Goal: Transaction & Acquisition: Purchase product/service

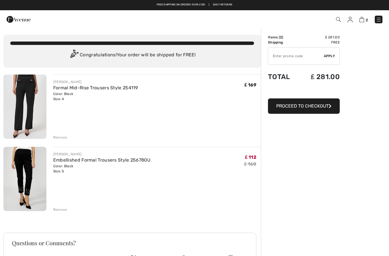
click at [377, 17] on img at bounding box center [379, 20] width 6 height 6
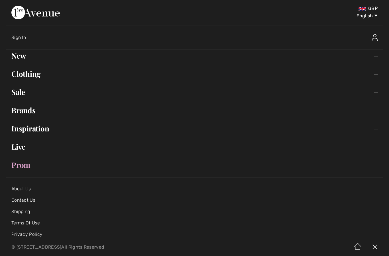
click at [44, 73] on link "Clothing Toggle submenu" at bounding box center [194, 74] width 377 height 13
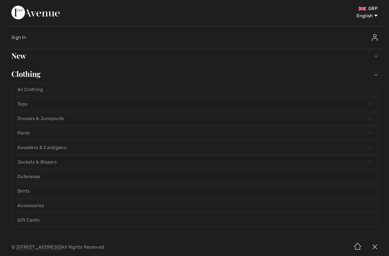
click at [36, 101] on link "Tops Open submenu" at bounding box center [194, 104] width 365 height 13
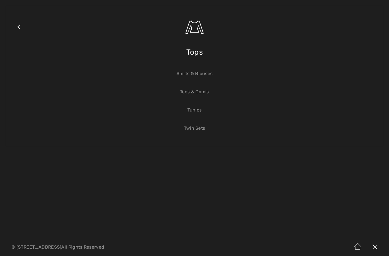
click at [209, 50] on link "Tops" at bounding box center [201, 34] width 351 height 44
click at [187, 49] on span "Tops" at bounding box center [194, 52] width 17 height 20
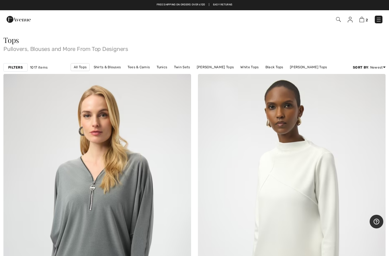
click at [16, 72] on div "Filters 1017 items All Tops Shirts & Blouses Tees & Camis Tunics Twin Sets Jose…" at bounding box center [194, 67] width 389 height 13
click at [20, 69] on strong "Filters" at bounding box center [15, 67] width 15 height 5
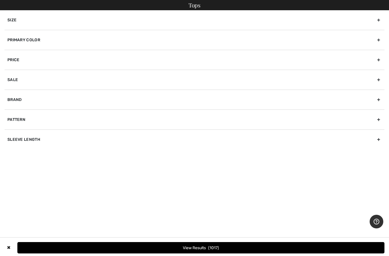
click at [44, 100] on div "Brand" at bounding box center [195, 100] width 380 height 20
click at [28, 120] on label "[PERSON_NAME]" at bounding box center [195, 118] width 377 height 5
click at [12, 120] on input"] "[PERSON_NAME]" at bounding box center [9, 118] width 4 height 4
checkbox input"] "true"
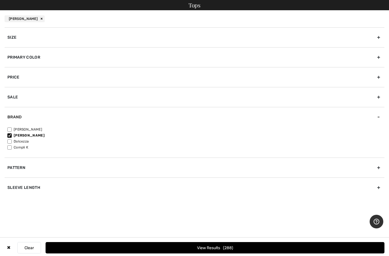
click at [94, 248] on button "View Results 288" at bounding box center [215, 247] width 339 height 11
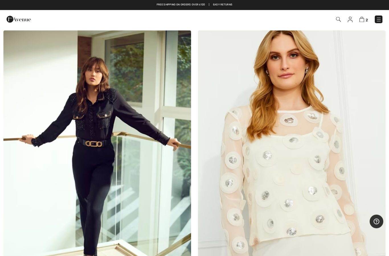
scroll to position [3819, 0]
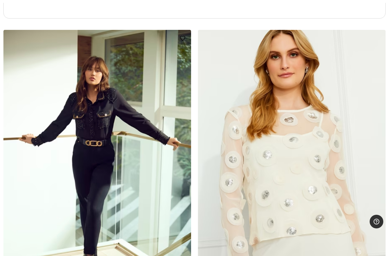
click at [53, 194] on img at bounding box center [96, 170] width 187 height 281
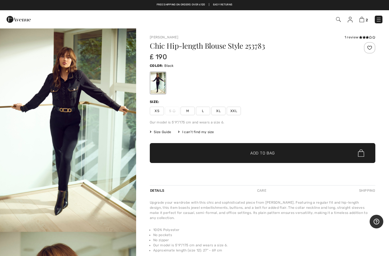
click at [70, 104] on img "1 / 6" at bounding box center [68, 130] width 136 height 204
click at [157, 116] on div "Chic Hip-length Blouse Style 253783 ₤ 190 Color: Black Size: XS S M L XL XXL Ou…" at bounding box center [262, 113] width 225 height 143
click at [155, 110] on span "XS" at bounding box center [157, 111] width 14 height 9
click at [186, 153] on span "✔ Added to Bag Add to Bag" at bounding box center [262, 153] width 225 height 20
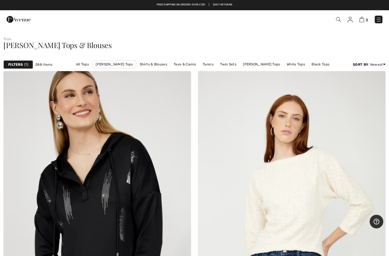
click at [18, 66] on strong "Filters" at bounding box center [15, 64] width 15 height 5
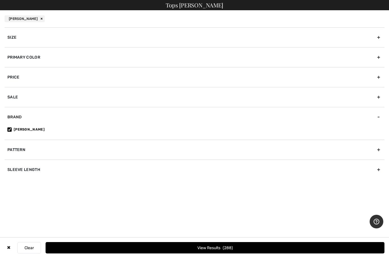
click at [41, 60] on div "Primary Color" at bounding box center [195, 57] width 380 height 20
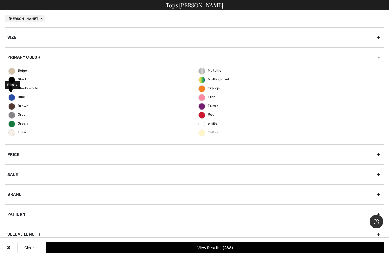
click at [18, 81] on span "Black" at bounding box center [18, 79] width 18 height 4
click at [0, 0] on input "Black" at bounding box center [0, 0] width 0 height 0
click at [81, 252] on button "View Results 93" at bounding box center [215, 247] width 339 height 11
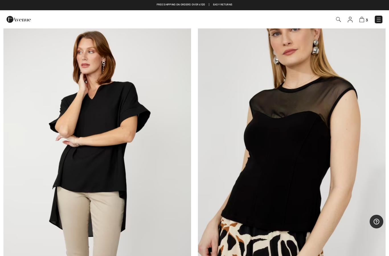
scroll to position [3843, 0]
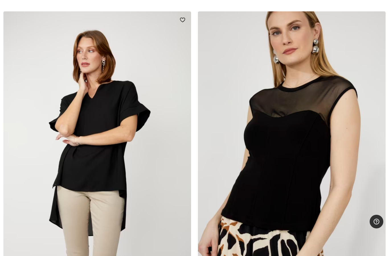
click at [126, 156] on img at bounding box center [96, 151] width 187 height 281
click at [94, 154] on img at bounding box center [96, 151] width 187 height 281
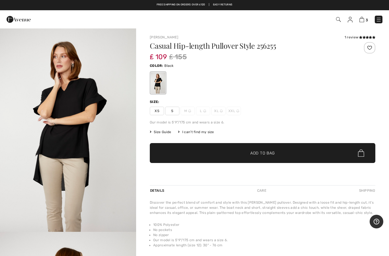
click at [117, 192] on img "1 / 4" at bounding box center [68, 130] width 136 height 204
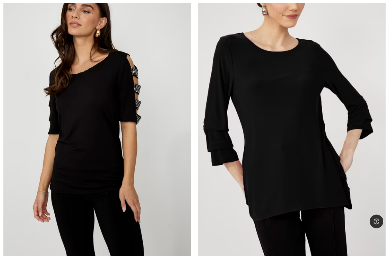
scroll to position [4182, 0]
click at [78, 192] on img at bounding box center [96, 116] width 187 height 281
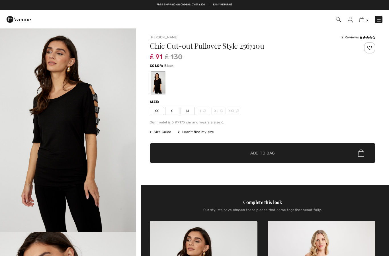
checkbox input "true"
click at [166, 112] on span "S" at bounding box center [172, 111] width 14 height 9
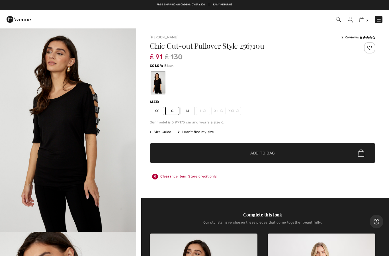
click at [176, 154] on span "✔ Added to Bag Add to Bag" at bounding box center [262, 153] width 225 height 20
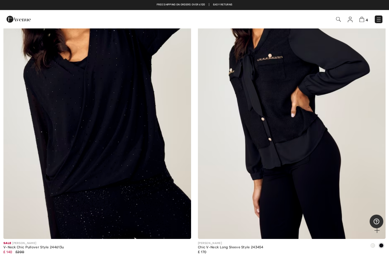
scroll to position [7674, 0]
click at [213, 222] on img at bounding box center [291, 98] width 187 height 281
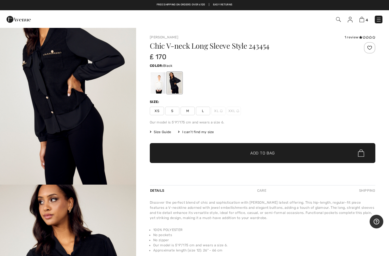
scroll to position [44, 0]
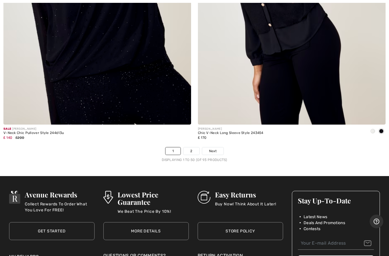
scroll to position [7789, 0]
click at [186, 148] on link "2" at bounding box center [191, 150] width 16 height 7
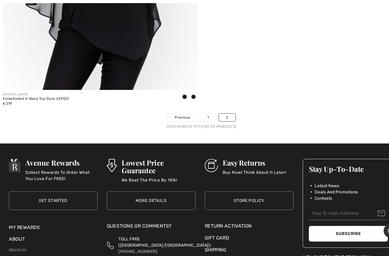
scroll to position [6853, 0]
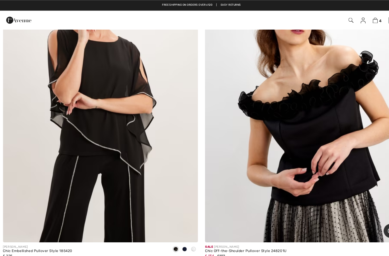
scroll to position [4813, 0]
